Goal: Find contact information: Find contact information

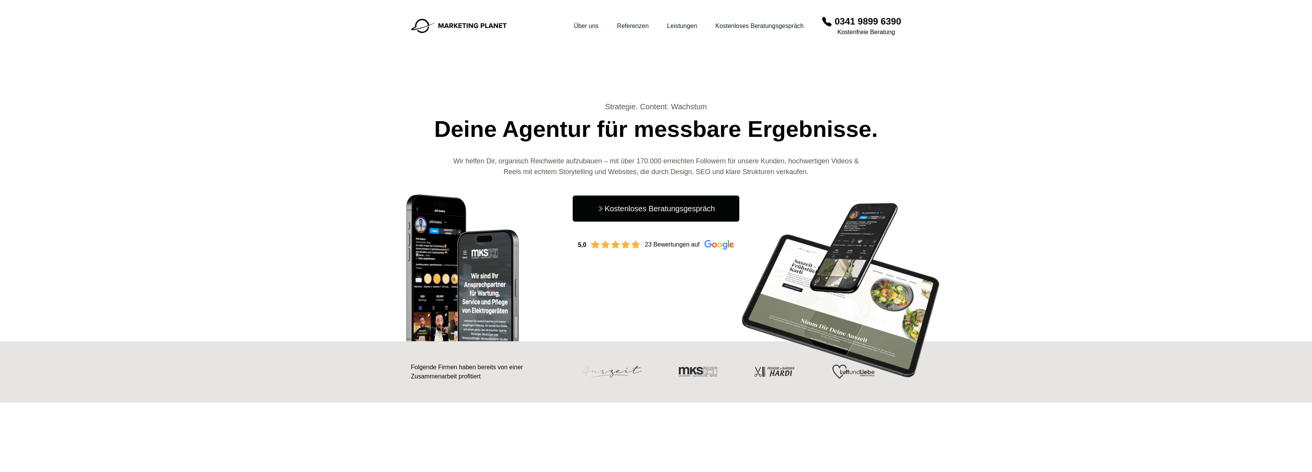
click at [477, 25] on img at bounding box center [459, 26] width 96 height 15
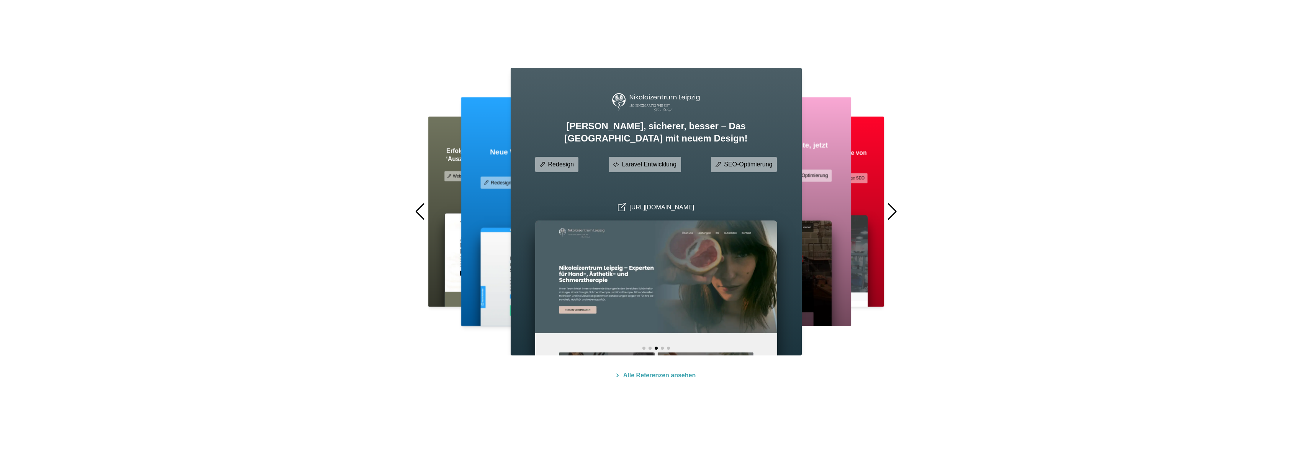
scroll to position [2338, 0]
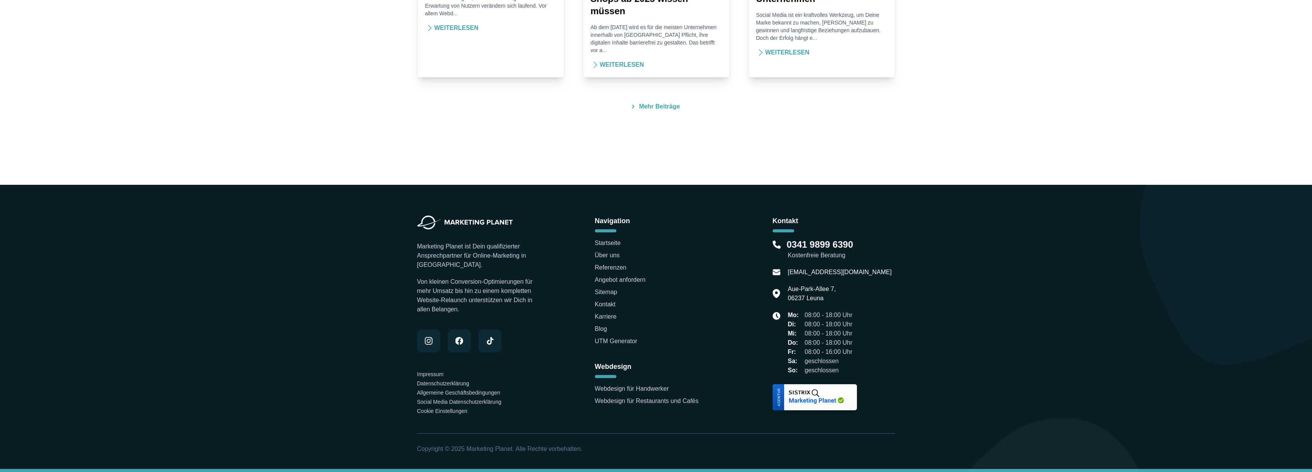
drag, startPoint x: 458, startPoint y: 303, endPoint x: 404, endPoint y: 269, distance: 64.5
click at [403, 267] on footer "Marketing Planet ist Dein qualifizierter Ansprechpartner für Online-Marketing i…" at bounding box center [656, 328] width 1312 height 287
click at [402, 273] on footer "Marketing Planet ist Dein qualifizierter Ansprechpartner für Online-Marketing i…" at bounding box center [656, 328] width 1312 height 287
drag, startPoint x: 456, startPoint y: 303, endPoint x: 411, endPoint y: 270, distance: 56.7
click at [411, 269] on div "Marketing Planet ist Dein qualifizierter Ansprechpartner für Online-Marketing i…" at bounding box center [656, 327] width 490 height 284
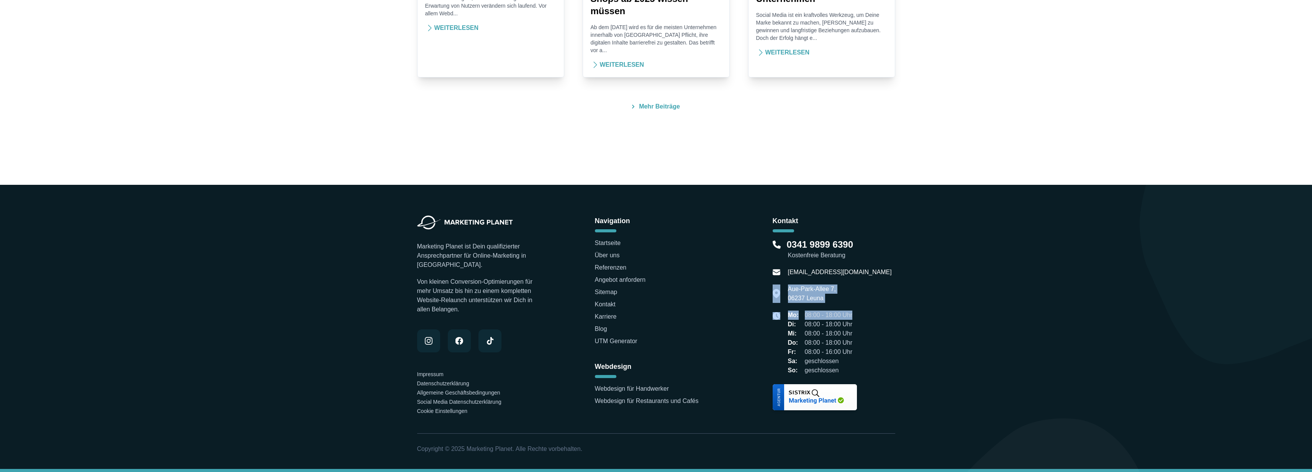
drag, startPoint x: 858, startPoint y: 311, endPoint x: 779, endPoint y: 285, distance: 82.5
click at [779, 285] on div "Kontakt [PHONE_NUMBER] Kostenfreie Beratung [EMAIL_ADDRESS][DOMAIN_NAME] Aue-[S…" at bounding box center [834, 315] width 123 height 200
click at [861, 302] on div "Kontakt [PHONE_NUMBER] Kostenfreie Beratung [EMAIL_ADDRESS][DOMAIN_NAME] Aue-[S…" at bounding box center [834, 315] width 123 height 200
drag, startPoint x: 843, startPoint y: 302, endPoint x: 764, endPoint y: 285, distance: 80.0
click at [764, 285] on div "Marketing Planet ist Dein qualifizierter Ansprechpartner für Online-Marketing i…" at bounding box center [656, 315] width 478 height 200
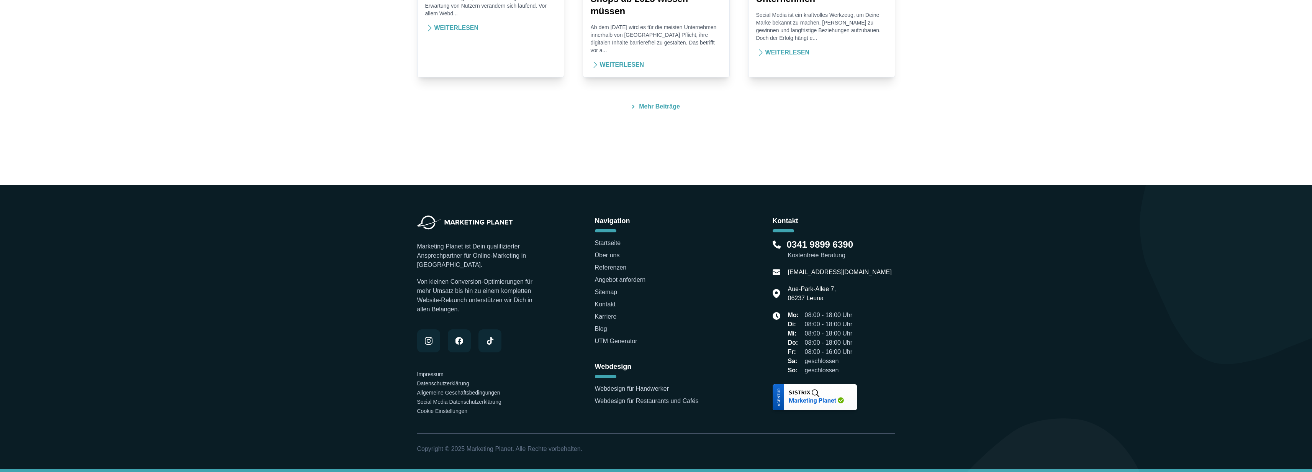
click at [866, 300] on div "Aue-Park-Allee 7, 06237 [GEOGRAPHIC_DATA]" at bounding box center [834, 293] width 123 height 18
drag, startPoint x: 863, startPoint y: 302, endPoint x: 796, endPoint y: 292, distance: 68.2
click at [770, 289] on div "Marketing Planet ist Dein qualifizierter Ansprechpartner für Online-Marketing i…" at bounding box center [656, 315] width 478 height 200
click at [891, 295] on div "Aue-Park-Allee 7, 06237 [GEOGRAPHIC_DATA]" at bounding box center [834, 293] width 123 height 18
drag, startPoint x: 826, startPoint y: 302, endPoint x: 753, endPoint y: 280, distance: 76.7
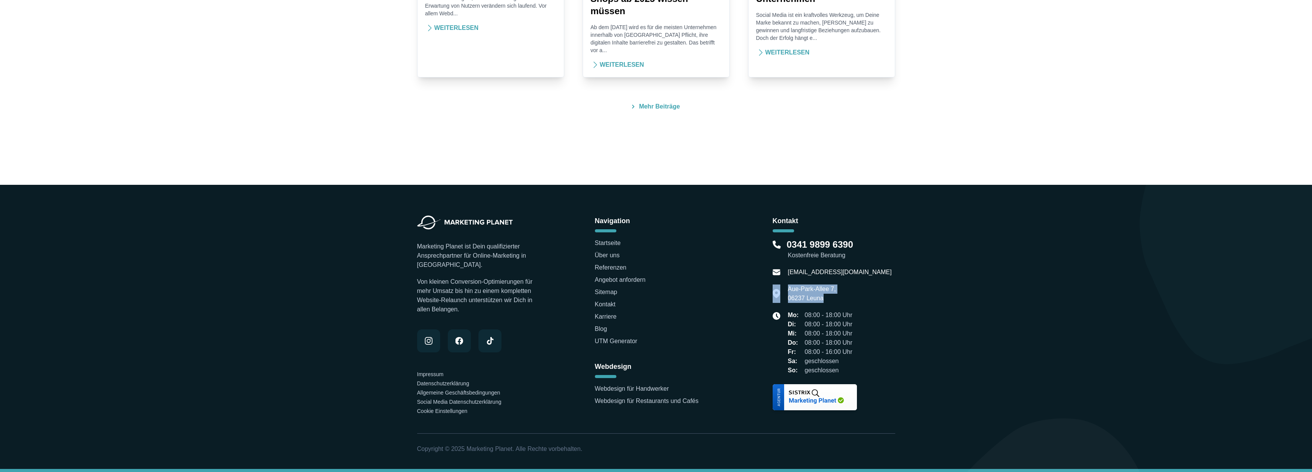
click at [753, 280] on div "Marketing Planet ist Dein qualifizierter Ansprechpartner für Online-Marketing i…" at bounding box center [656, 315] width 478 height 200
click at [809, 296] on p "Aue-Park-Allee 7, 06237 [GEOGRAPHIC_DATA]" at bounding box center [812, 293] width 48 height 18
drag, startPoint x: 890, startPoint y: 300, endPoint x: 769, endPoint y: 281, distance: 122.6
click at [769, 281] on div "Marketing Planet ist Dein qualifizierter Ansprechpartner für Online-Marketing i…" at bounding box center [656, 315] width 478 height 200
click at [890, 303] on div "Kontakt [PHONE_NUMBER] Kostenfreie Beratung [EMAIL_ADDRESS][DOMAIN_NAME] Aue-[S…" at bounding box center [834, 315] width 123 height 200
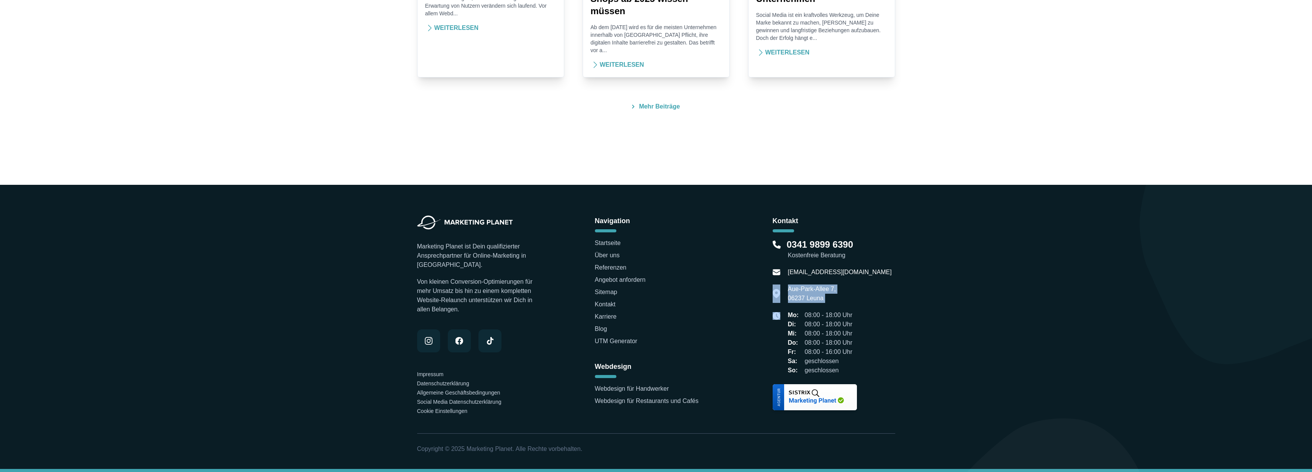
drag, startPoint x: 873, startPoint y: 303, endPoint x: 775, endPoint y: 287, distance: 98.9
click at [775, 287] on div "Kontakt [PHONE_NUMBER] Kostenfreie Beratung [EMAIL_ADDRESS][DOMAIN_NAME] Aue-[S…" at bounding box center [834, 315] width 123 height 200
click at [884, 297] on div "Aue-Park-Allee 7, 06237 [GEOGRAPHIC_DATA]" at bounding box center [834, 293] width 123 height 18
drag, startPoint x: 878, startPoint y: 300, endPoint x: 764, endPoint y: 285, distance: 114.9
click at [764, 285] on div "Marketing Planet ist Dein qualifizierter Ansprechpartner für Online-Marketing i…" at bounding box center [656, 315] width 478 height 200
